Goal: Task Accomplishment & Management: Manage account settings

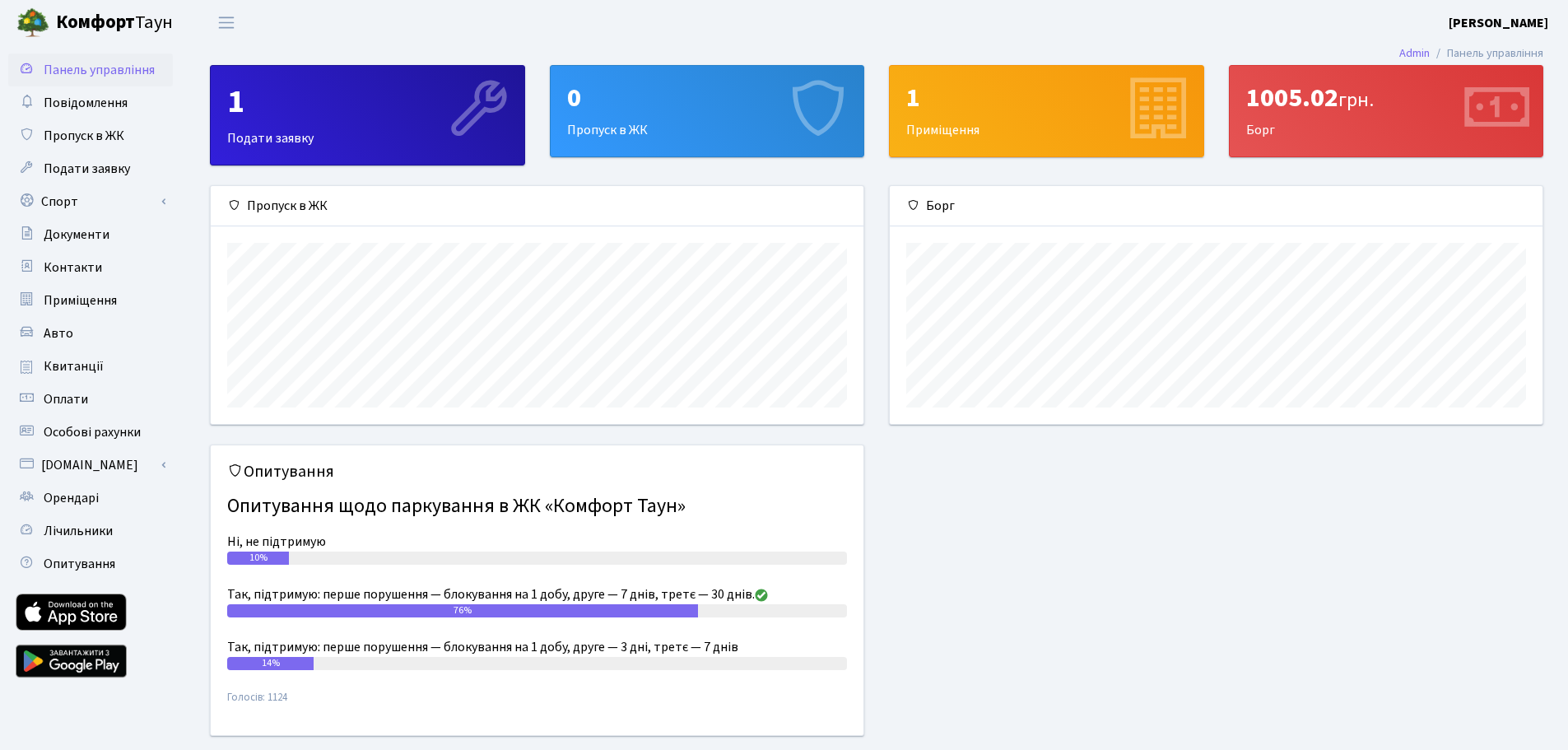
scroll to position [237, 652]
click at [97, 161] on span "Подати заявку" at bounding box center [86, 168] width 86 height 18
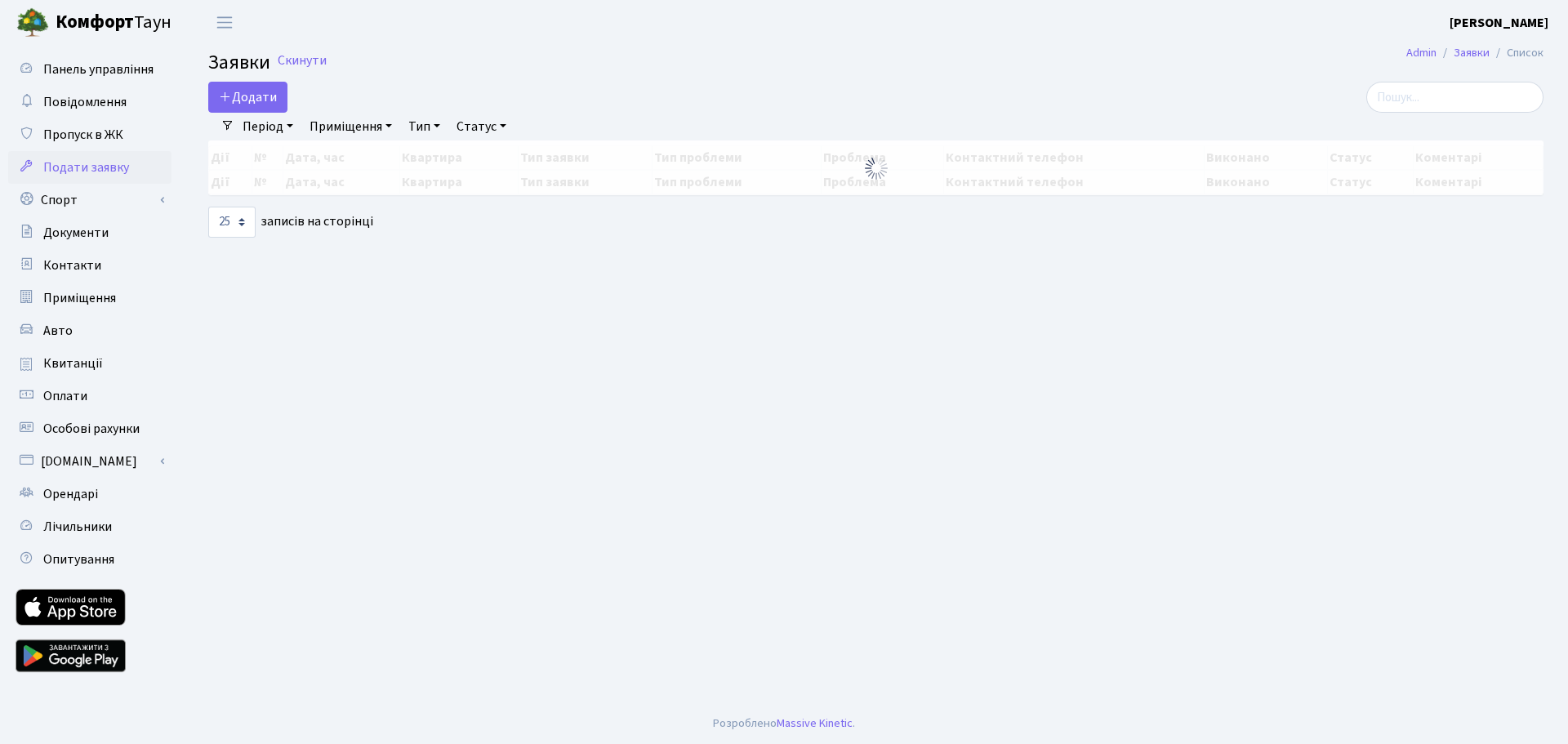
select select "25"
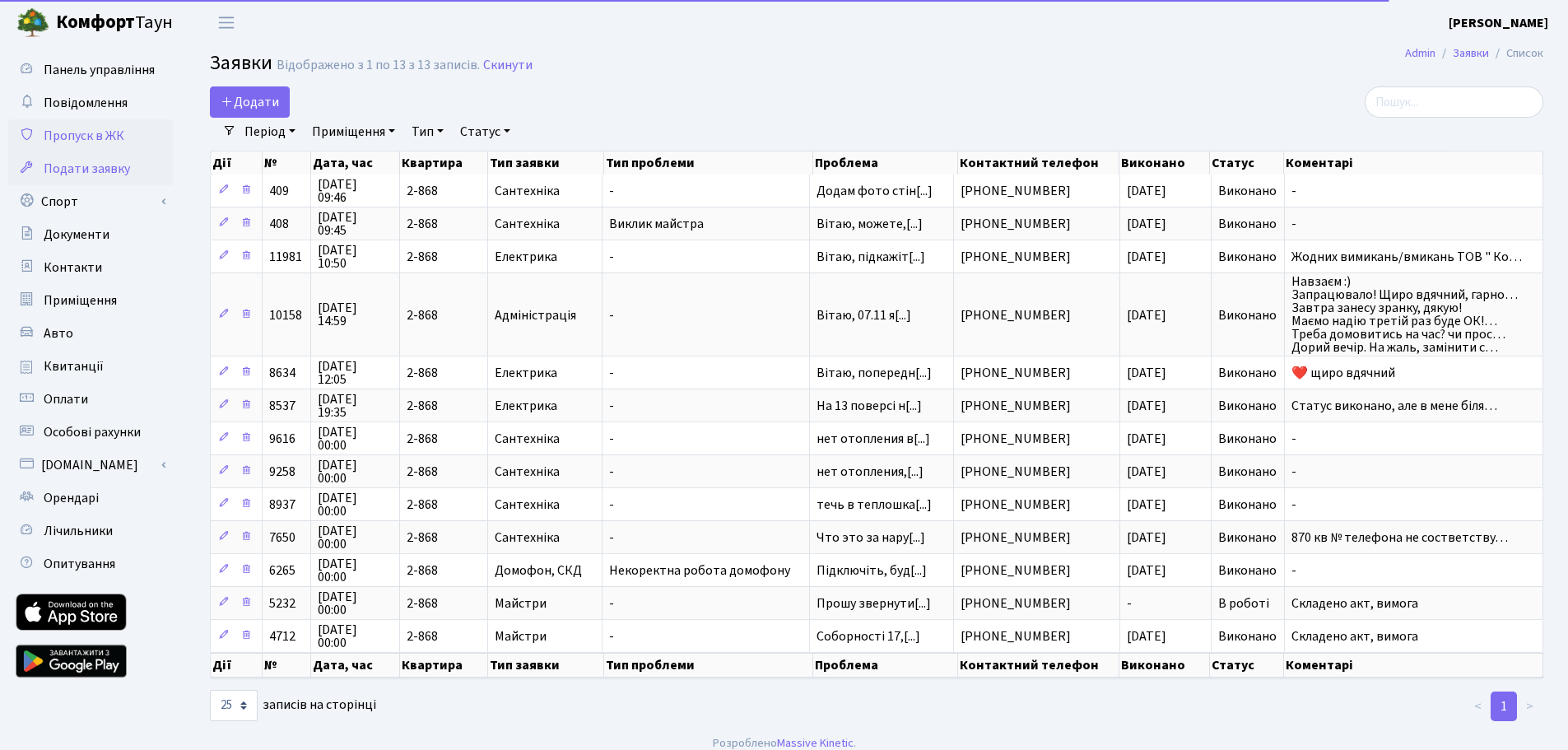
click at [90, 128] on span "Пропуск в ЖК" at bounding box center [84, 135] width 81 height 18
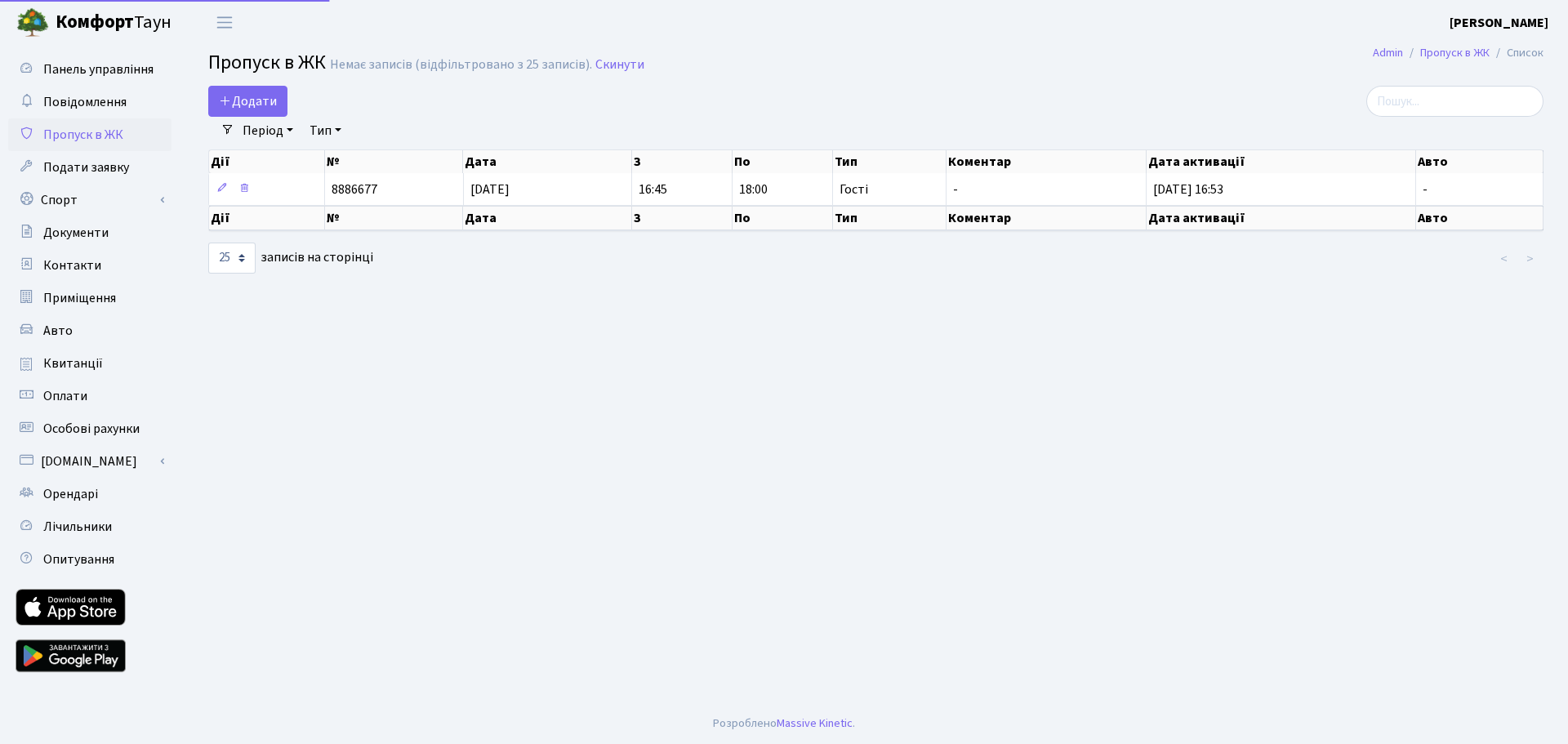
select select "25"
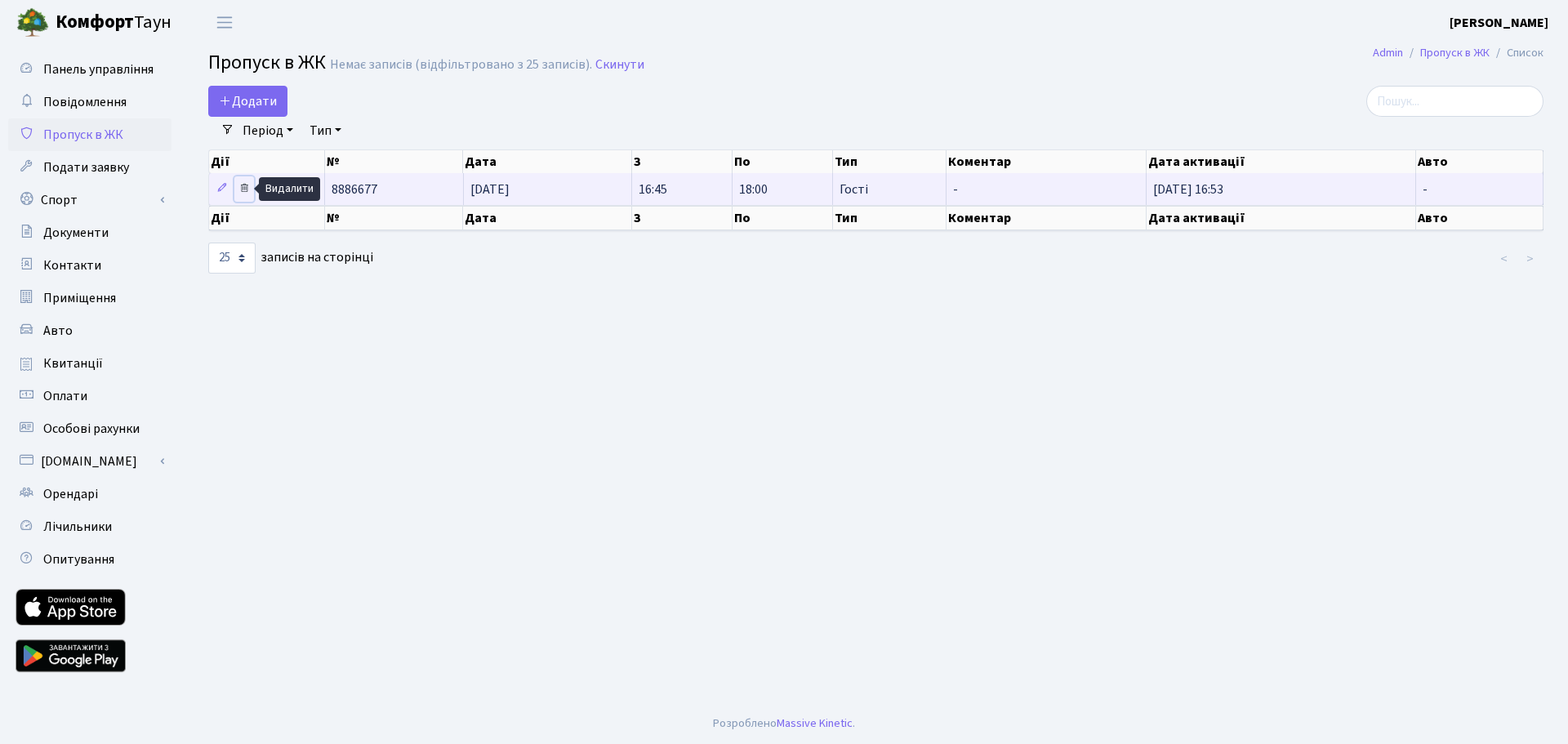
click at [243, 186] on icon at bounding box center [244, 188] width 11 height 11
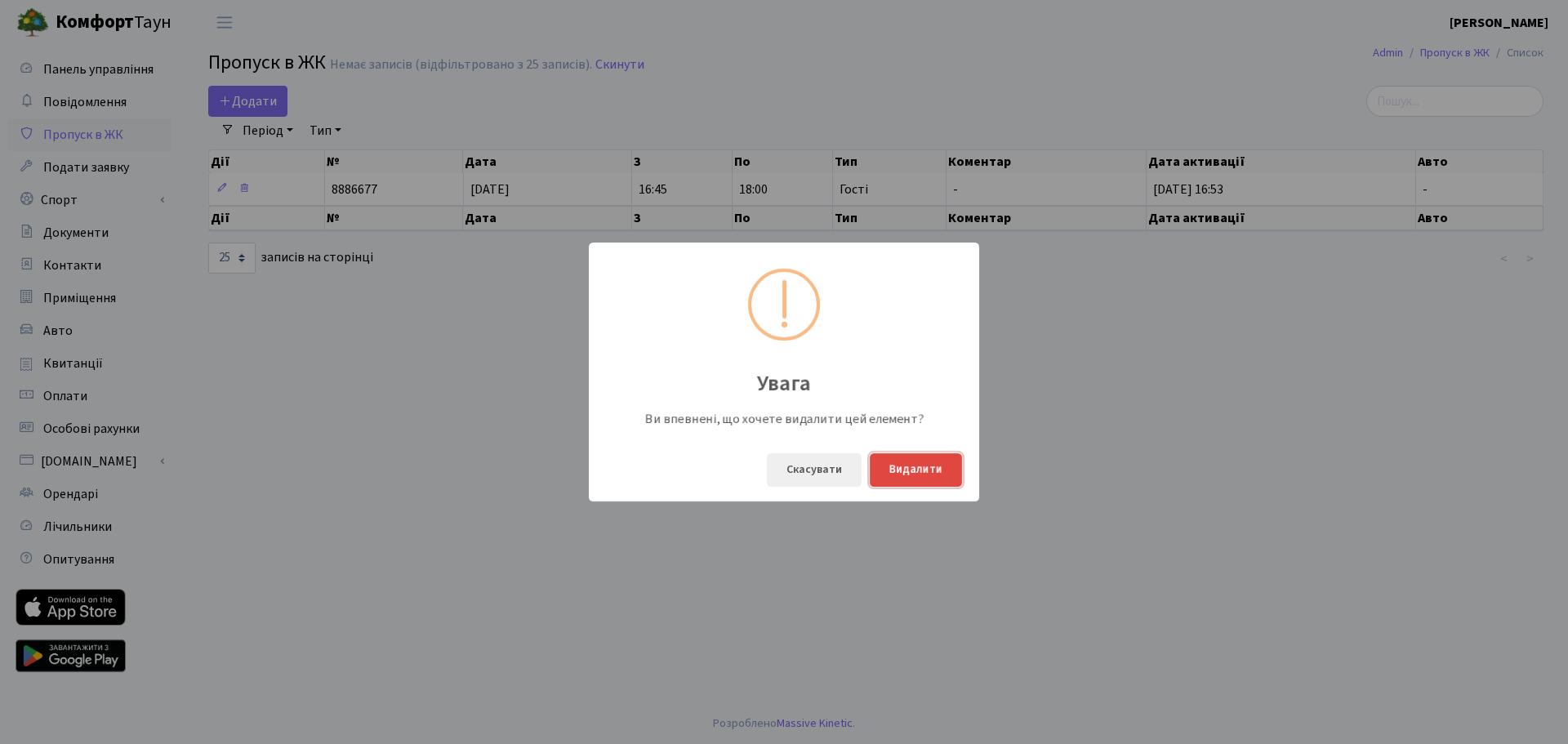
click at [911, 470] on button "Видалити" at bounding box center [915, 470] width 92 height 34
